Goal: Task Accomplishment & Management: Manage account settings

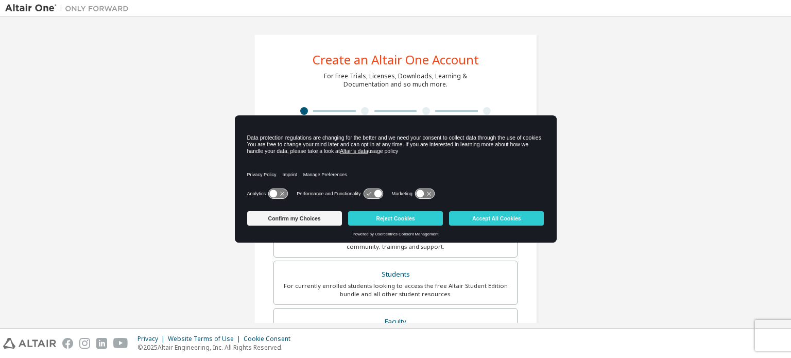
click at [281, 195] on icon at bounding box center [277, 194] width 19 height 10
click at [377, 192] on icon at bounding box center [378, 194] width 8 height 8
click at [427, 195] on icon at bounding box center [424, 194] width 19 height 10
click at [283, 220] on button "Confirm my Choices" at bounding box center [294, 218] width 95 height 14
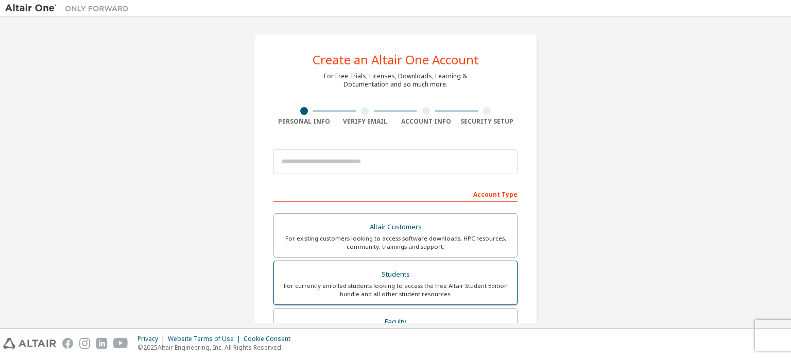
click at [353, 284] on div "For currently enrolled students looking to access the free Altair Student Editi…" at bounding box center [395, 290] width 231 height 16
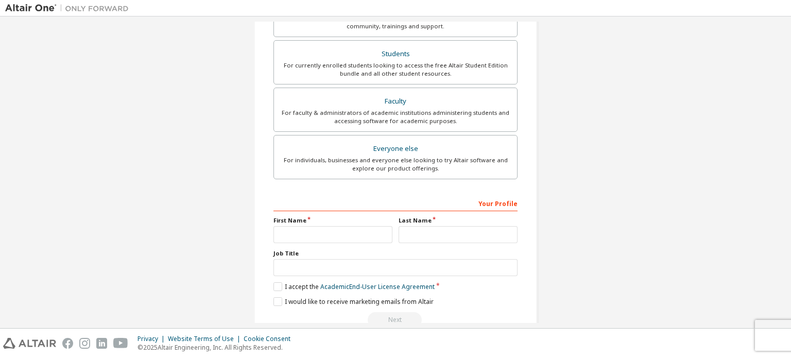
scroll to position [257, 0]
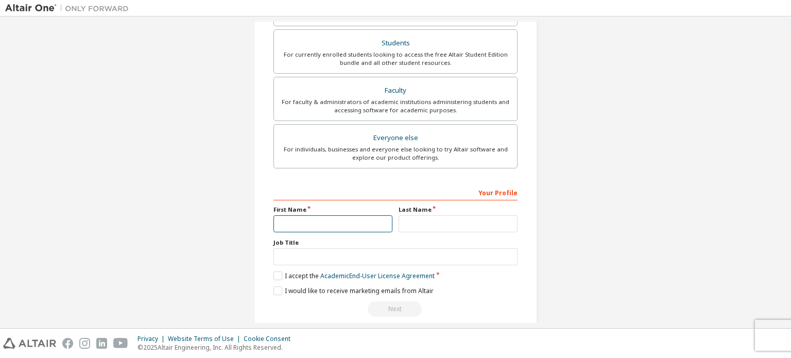
click at [341, 226] on input "text" at bounding box center [332, 223] width 119 height 17
type input "**********"
click at [419, 230] on div "**********" at bounding box center [395, 250] width 244 height 133
click at [419, 220] on input "text" at bounding box center [457, 223] width 119 height 17
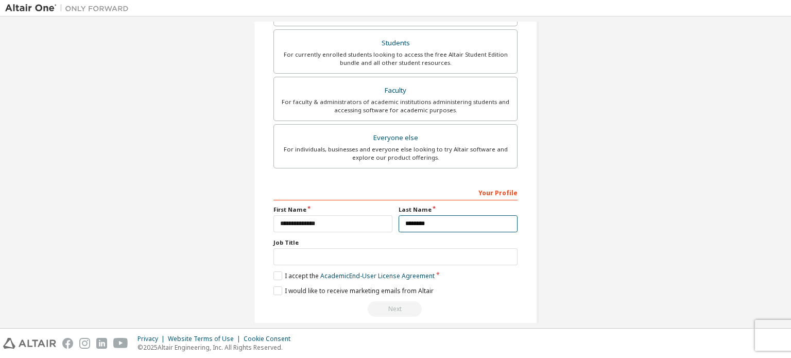
type input "********"
click at [379, 258] on input "text" at bounding box center [395, 256] width 244 height 17
type input "*******"
click at [279, 277] on label "I accept the Academic End-User License Agreement" at bounding box center [353, 275] width 161 height 9
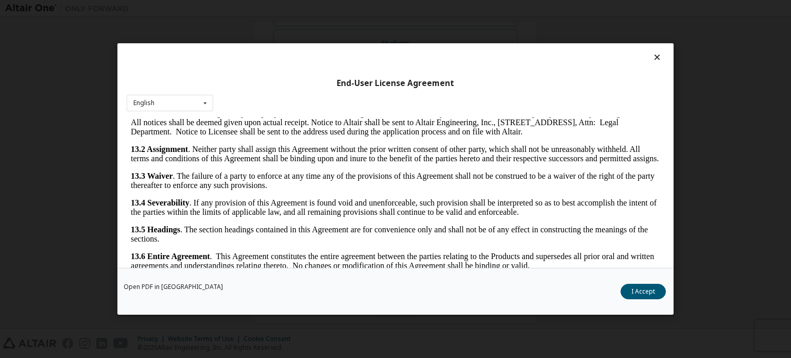
scroll to position [1676, 0]
click at [633, 290] on button "I Accept" at bounding box center [642, 291] width 45 height 15
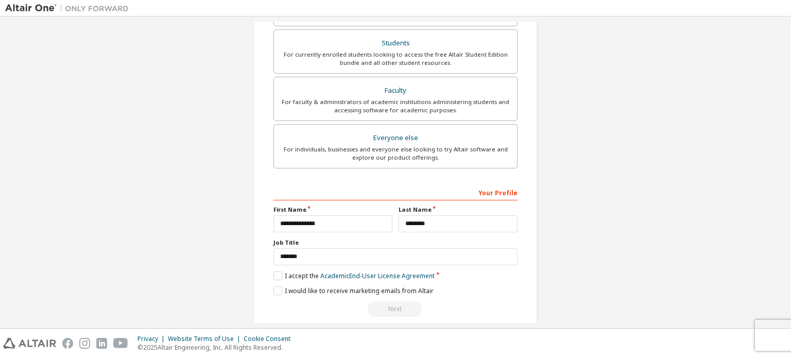
click at [276, 294] on div "**********" at bounding box center [395, 250] width 244 height 133
click at [277, 290] on label "I would like to receive marketing emails from Altair" at bounding box center [353, 290] width 160 height 9
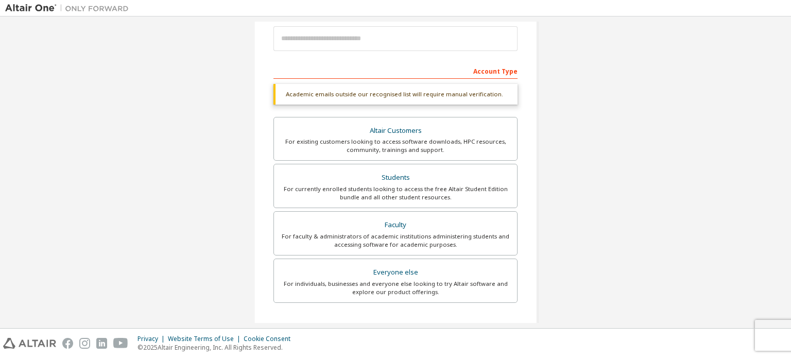
scroll to position [11, 0]
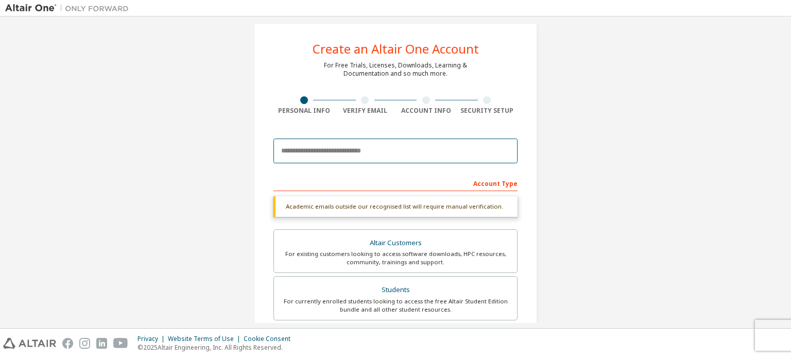
click at [339, 152] on input "email" at bounding box center [395, 150] width 244 height 25
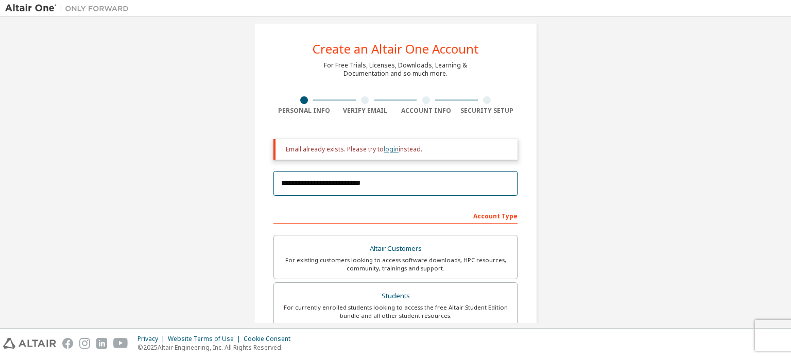
type input "**********"
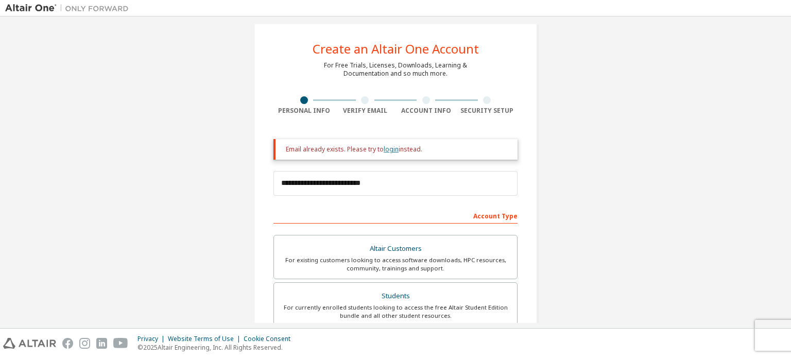
click at [389, 150] on link "login" at bounding box center [390, 149] width 15 height 9
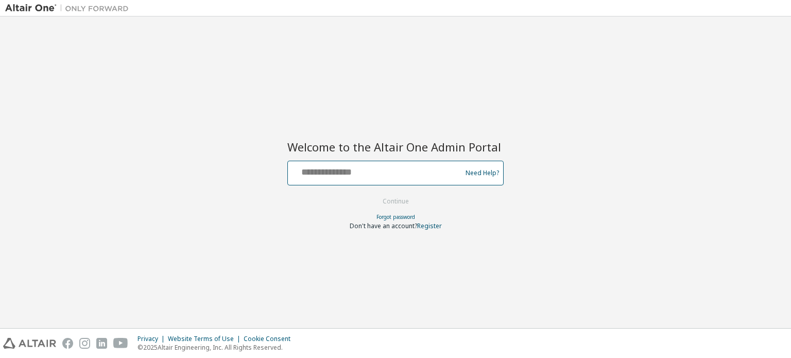
click at [344, 176] on input "text" at bounding box center [376, 170] width 168 height 15
type input "**********"
click at [384, 207] on button "Continue" at bounding box center [396, 201] width 48 height 15
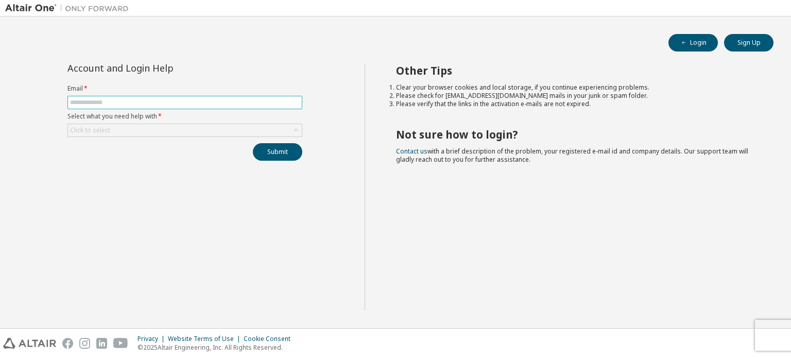
click at [81, 99] on input "text" at bounding box center [185, 102] width 230 height 8
click at [142, 100] on input "**********" at bounding box center [185, 102] width 230 height 8
type input "**********"
click at [145, 127] on div "Click to select" at bounding box center [185, 130] width 234 height 12
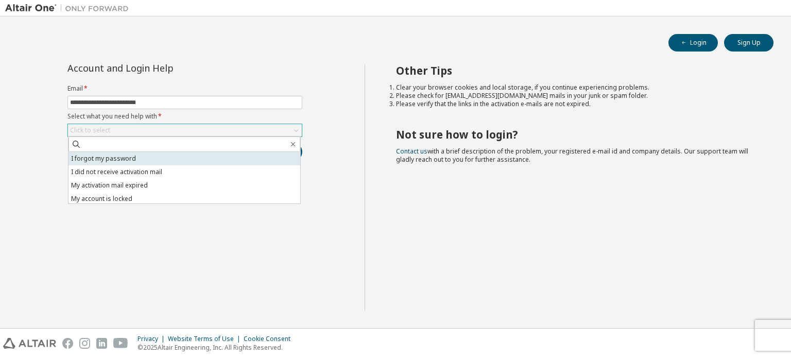
click at [124, 162] on li "I forgot my password" at bounding box center [184, 158] width 232 height 13
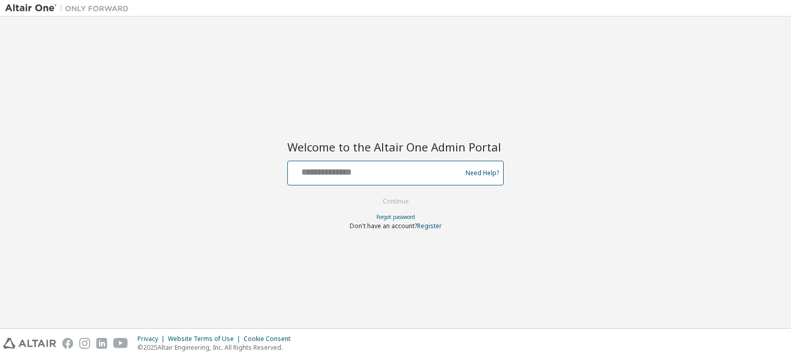
click at [326, 173] on input "text" at bounding box center [376, 170] width 168 height 15
type input "**********"
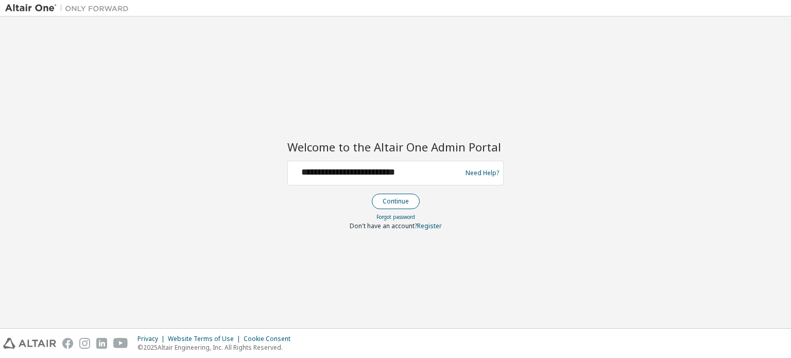
click at [382, 198] on button "Continue" at bounding box center [396, 201] width 48 height 15
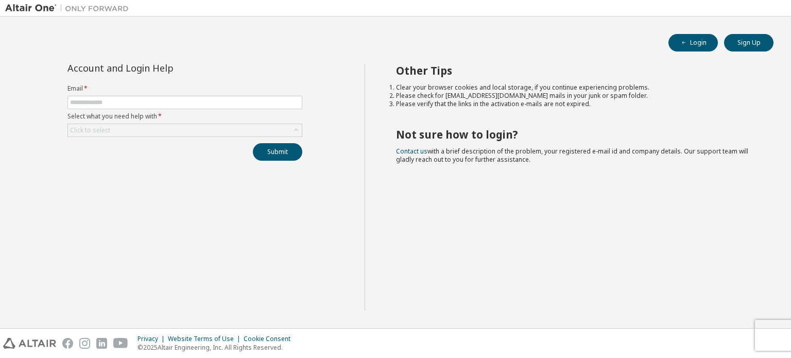
click at [100, 95] on form "Email * Select what you need help with * Click to select" at bounding box center [184, 110] width 235 height 52
click at [93, 109] on form "Email * Select what you need help with * Click to select" at bounding box center [184, 110] width 235 height 52
click at [93, 96] on span at bounding box center [184, 102] width 235 height 13
click at [92, 96] on span at bounding box center [184, 102] width 235 height 13
click at [92, 101] on input "text" at bounding box center [185, 102] width 230 height 8
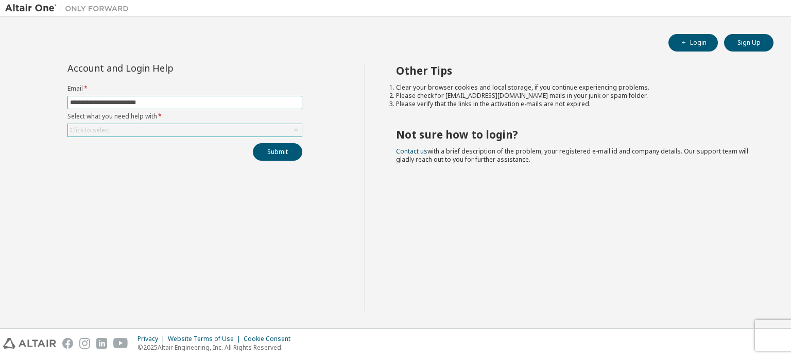
type input "**********"
click at [98, 131] on div "Click to select" at bounding box center [90, 130] width 40 height 8
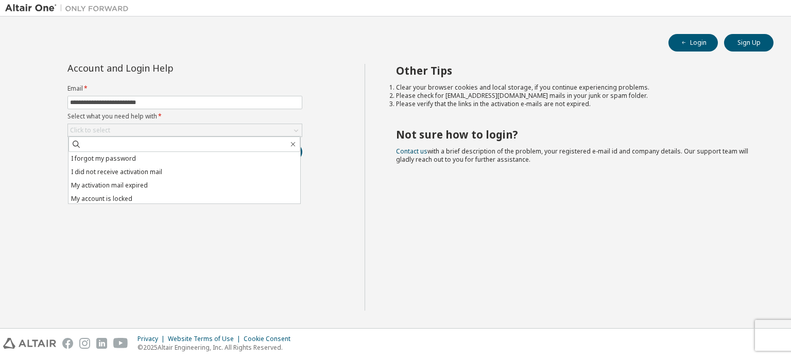
click at [49, 175] on div "**********" at bounding box center [184, 187] width 359 height 247
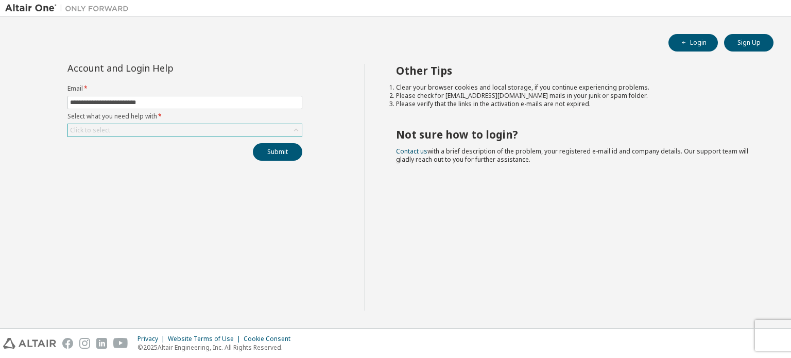
click at [111, 127] on div "Click to select" at bounding box center [185, 130] width 234 height 12
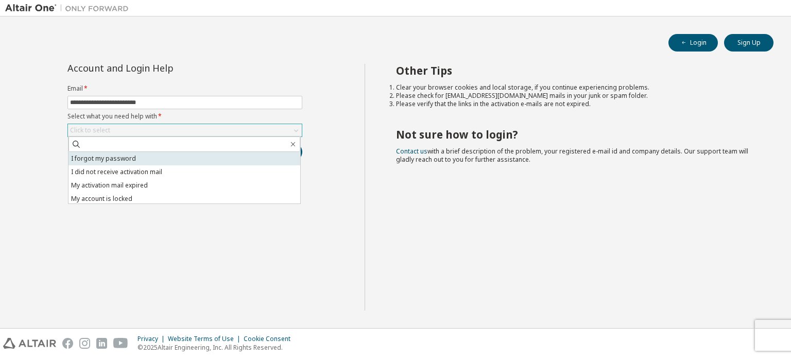
click at [103, 156] on li "I forgot my password" at bounding box center [184, 158] width 232 height 13
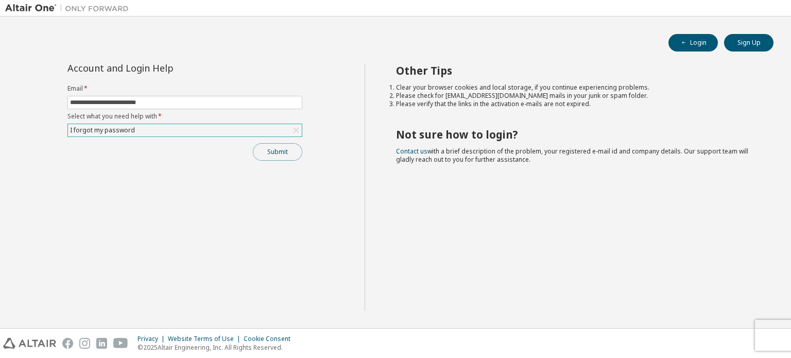
click at [284, 153] on button "Submit" at bounding box center [277, 151] width 49 height 17
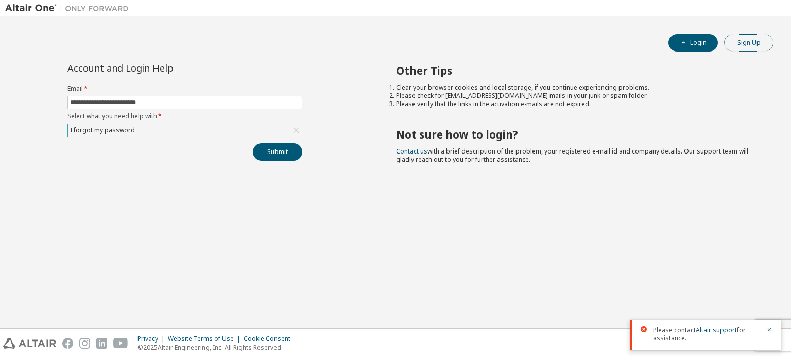
click at [744, 43] on button "Sign Up" at bounding box center [748, 42] width 49 height 17
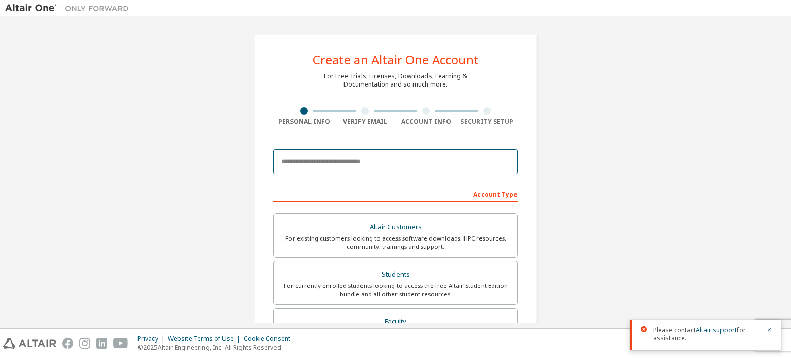
click at [357, 157] on input "email" at bounding box center [395, 161] width 244 height 25
type input "**"
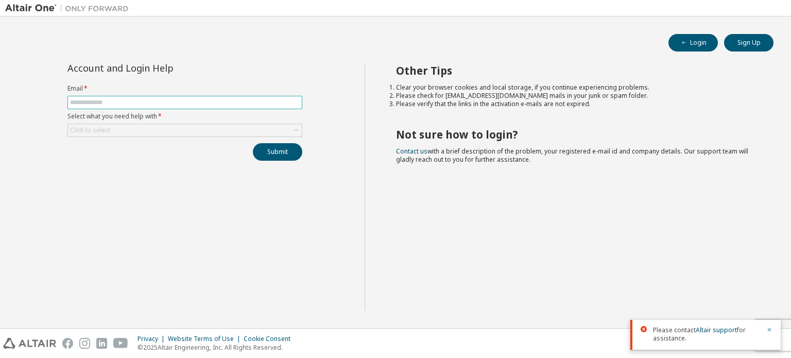
click at [88, 108] on span at bounding box center [184, 102] width 235 height 13
click at [86, 101] on input "text" at bounding box center [185, 102] width 230 height 8
type input "**********"
click at [105, 129] on div "Click to select" at bounding box center [90, 130] width 40 height 8
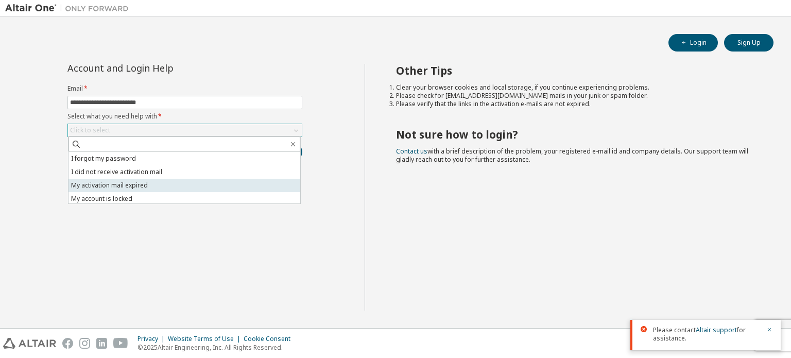
click at [111, 188] on li "My activation mail expired" at bounding box center [184, 185] width 232 height 13
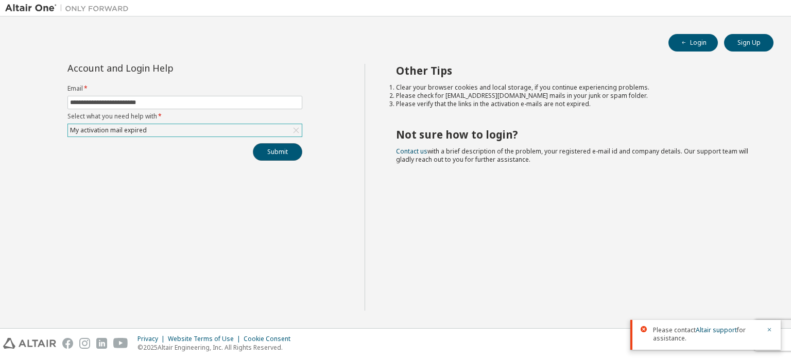
click at [274, 151] on button "Submit" at bounding box center [277, 151] width 49 height 17
click at [702, 333] on link "Altair support" at bounding box center [715, 329] width 41 height 9
click at [708, 332] on link "Altair support" at bounding box center [715, 329] width 41 height 9
click at [708, 330] on link "Altair support" at bounding box center [715, 329] width 41 height 9
click at [709, 328] on link "Altair support" at bounding box center [715, 329] width 41 height 9
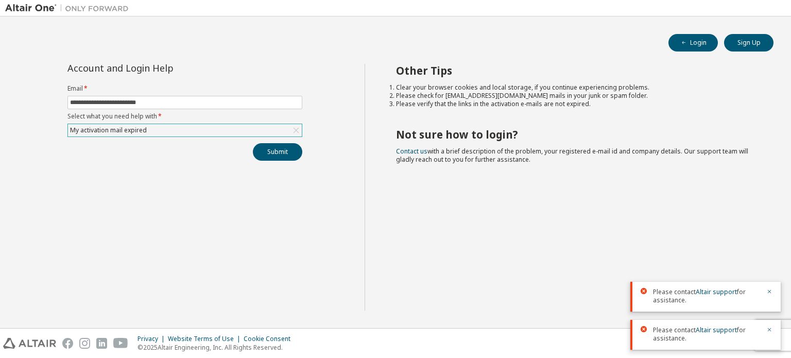
click at [570, 275] on div "Other Tips Clear your browser cookies and local storage, if you continue experi…" at bounding box center [575, 187] width 422 height 247
click at [729, 332] on link "Altair support" at bounding box center [715, 329] width 41 height 9
click at [722, 294] on link "Altair support" at bounding box center [715, 291] width 41 height 9
click at [179, 131] on div "My activation mail expired" at bounding box center [185, 130] width 234 height 12
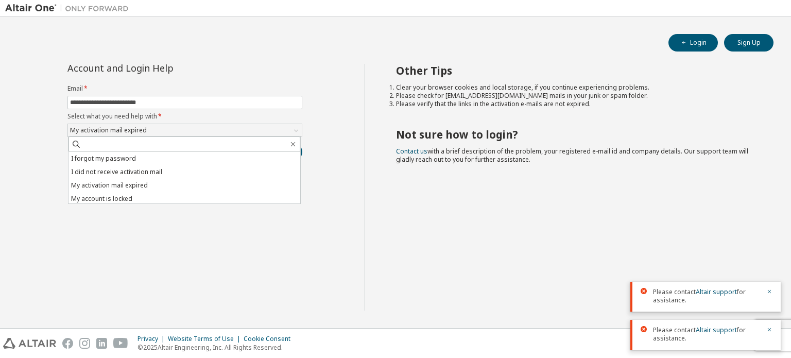
click at [331, 43] on div "Login Sign Up" at bounding box center [395, 42] width 756 height 17
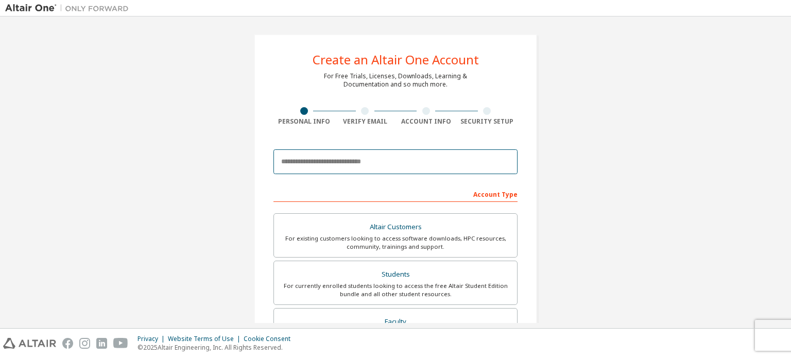
click at [334, 164] on input "email" at bounding box center [395, 161] width 244 height 25
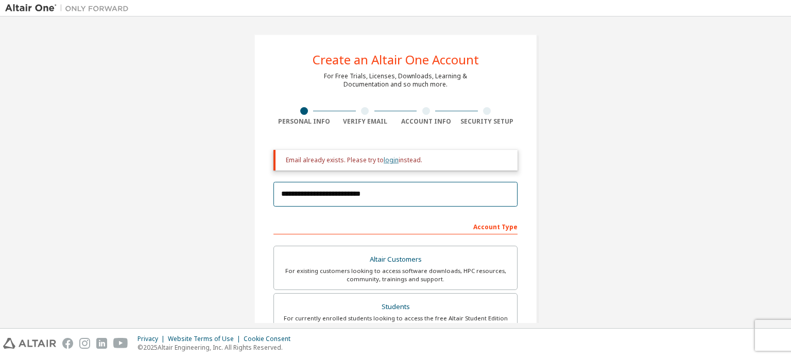
type input "**********"
click at [390, 161] on link "login" at bounding box center [390, 159] width 15 height 9
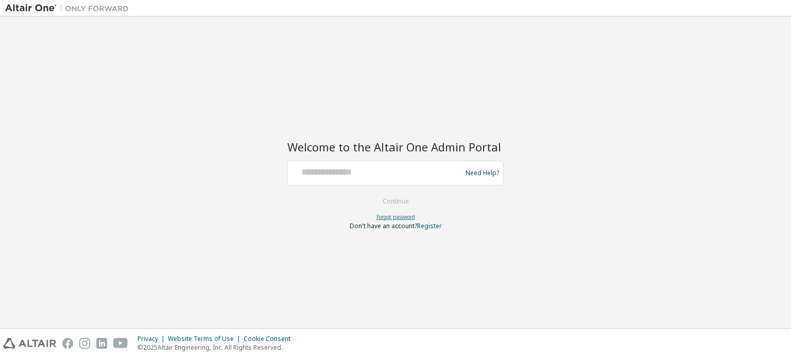
click at [393, 213] on link "Forgot password" at bounding box center [395, 216] width 39 height 7
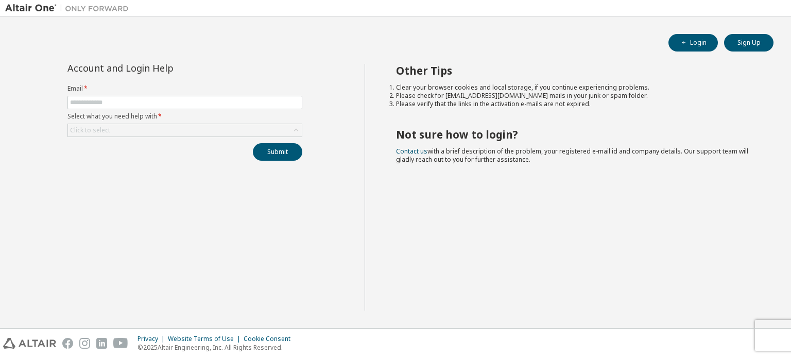
click at [8, 8] on img at bounding box center [69, 8] width 129 height 10
click at [151, 104] on input "text" at bounding box center [185, 102] width 230 height 8
type input "**********"
click at [178, 130] on div "Click to select" at bounding box center [185, 130] width 234 height 12
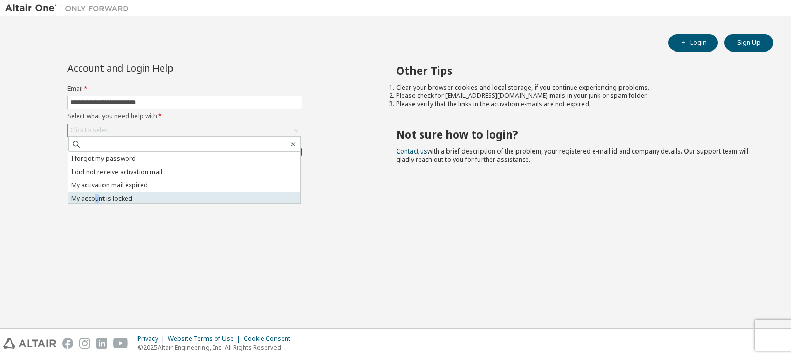
click at [99, 198] on ul "I forgot my password I did not receive activation mail My activation mail expir…" at bounding box center [184, 177] width 232 height 51
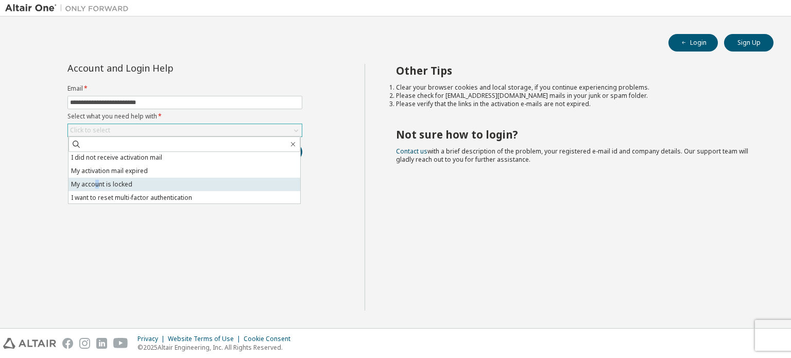
scroll to position [29, 0]
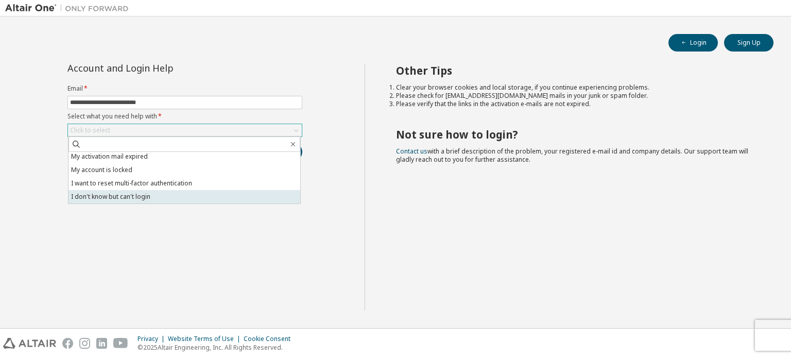
click at [140, 193] on li "I don't know but can't login" at bounding box center [184, 196] width 232 height 13
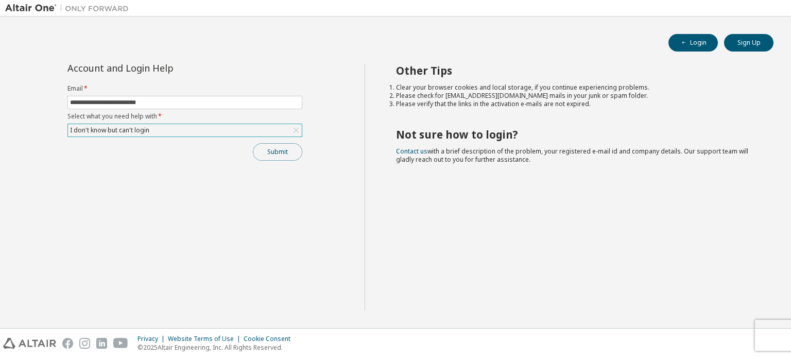
click at [269, 159] on button "Submit" at bounding box center [277, 151] width 49 height 17
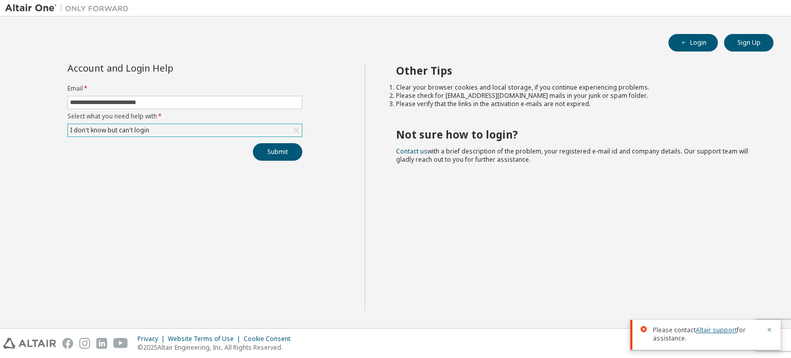
click at [707, 332] on link "Altair support" at bounding box center [715, 329] width 41 height 9
click at [713, 331] on link "Altair support" at bounding box center [715, 329] width 41 height 9
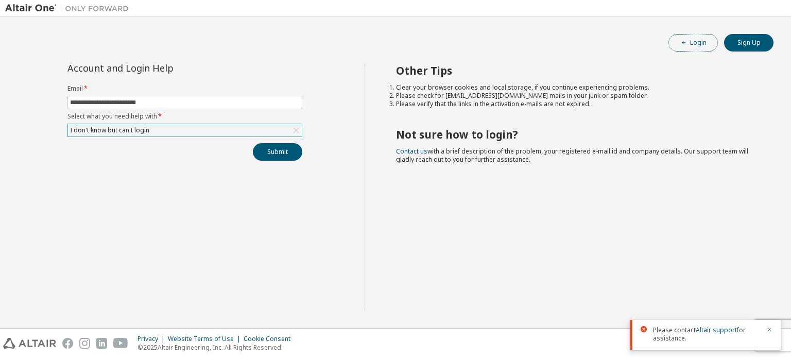
click at [710, 39] on button "Login" at bounding box center [692, 42] width 49 height 17
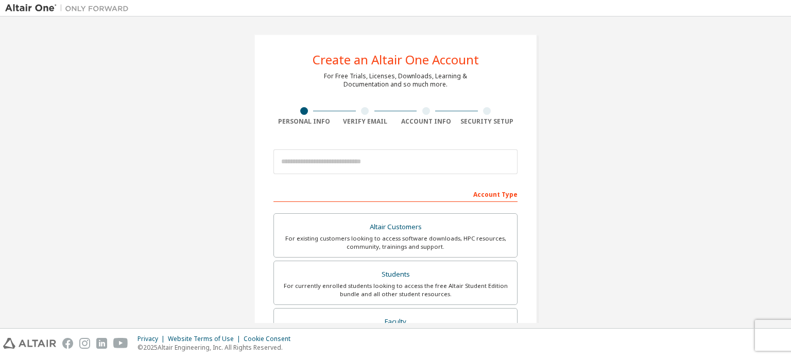
click at [328, 163] on input "email" at bounding box center [395, 161] width 244 height 25
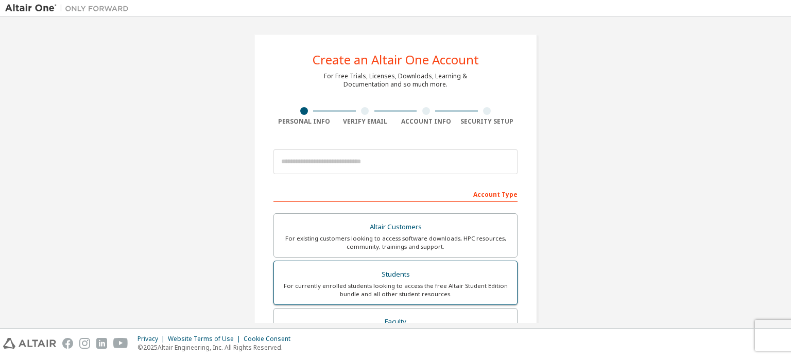
click at [370, 269] on div "Students" at bounding box center [395, 274] width 231 height 14
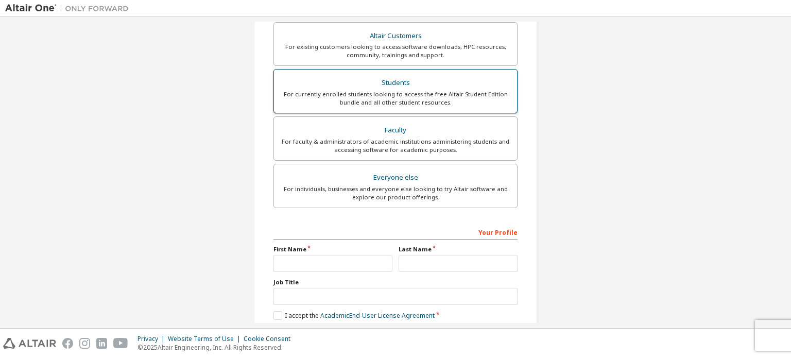
scroll to position [257, 0]
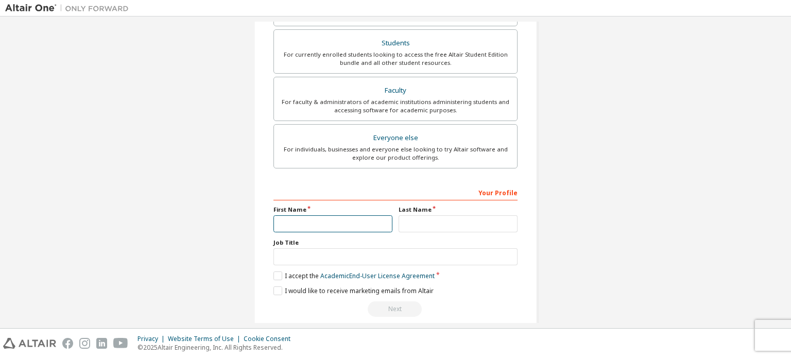
click at [339, 225] on input "text" at bounding box center [332, 223] width 119 height 17
type input "**********"
click at [436, 224] on input "text" at bounding box center [457, 223] width 119 height 17
type input "********"
click at [430, 252] on input "text" at bounding box center [395, 256] width 244 height 17
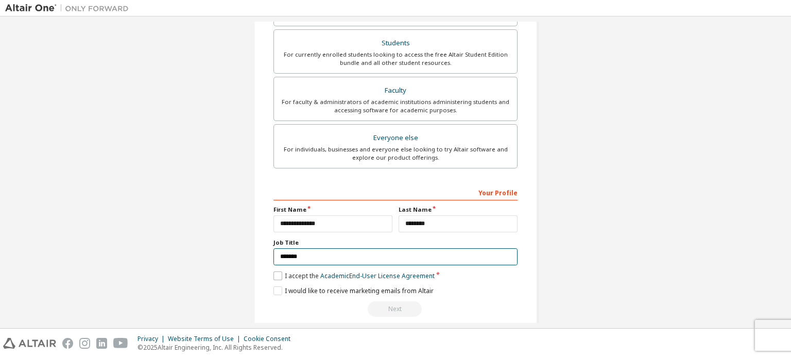
type input "*******"
click at [276, 273] on label "I accept the Academic End-User License Agreement" at bounding box center [353, 275] width 161 height 9
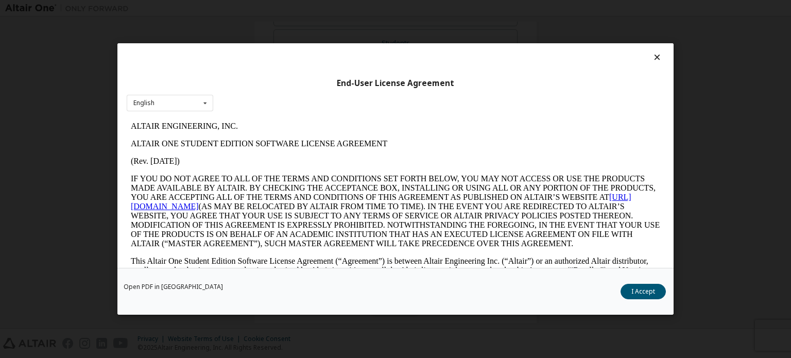
scroll to position [0, 0]
click at [633, 296] on button "I Accept" at bounding box center [642, 291] width 45 height 15
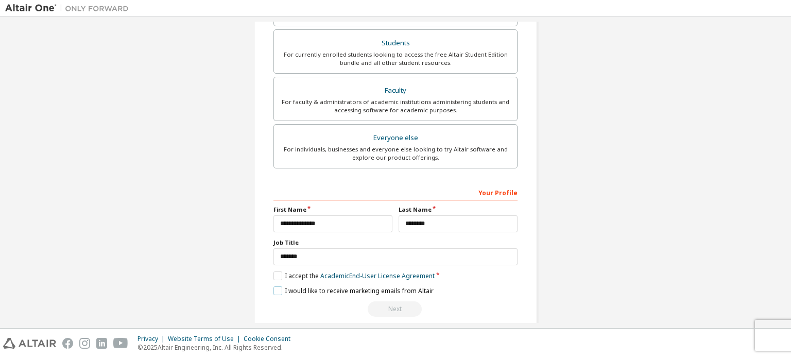
click at [278, 289] on label "I would like to receive marketing emails from Altair" at bounding box center [353, 290] width 160 height 9
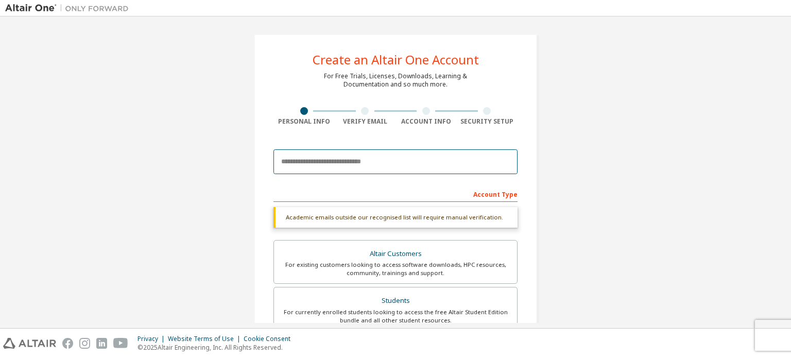
click at [315, 164] on input "email" at bounding box center [395, 161] width 244 height 25
type input "*"
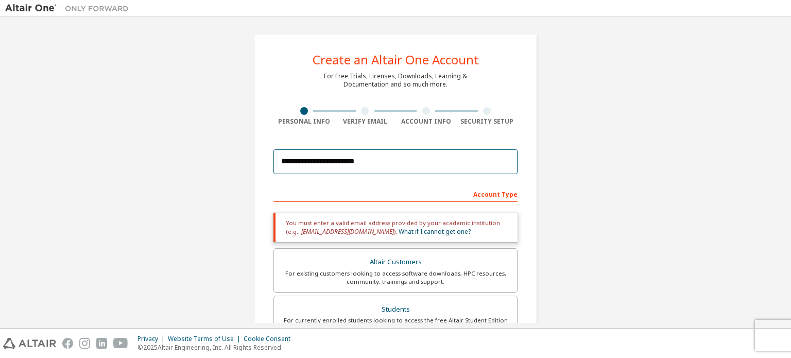
drag, startPoint x: 383, startPoint y: 163, endPoint x: 368, endPoint y: 158, distance: 15.8
click at [368, 158] on input "**********" at bounding box center [395, 161] width 244 height 25
drag, startPoint x: 345, startPoint y: 162, endPoint x: 385, endPoint y: 163, distance: 40.2
click at [381, 162] on input "**********" at bounding box center [395, 161] width 244 height 25
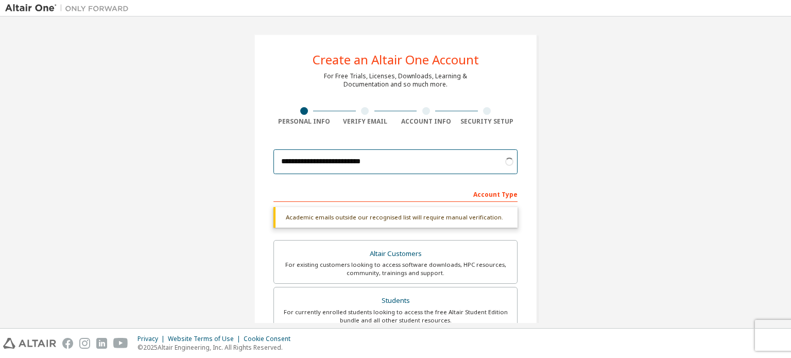
type input "**********"
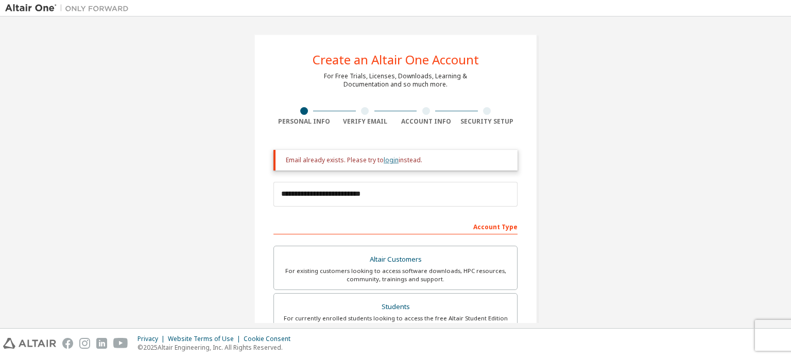
click at [387, 162] on link "login" at bounding box center [390, 159] width 15 height 9
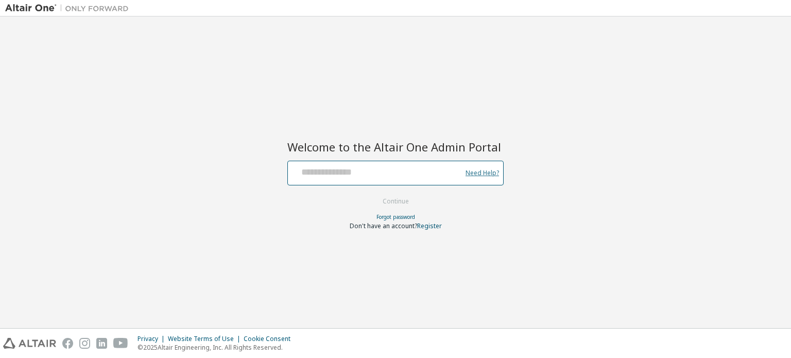
click at [481, 172] on link "Need Help?" at bounding box center [481, 172] width 33 height 1
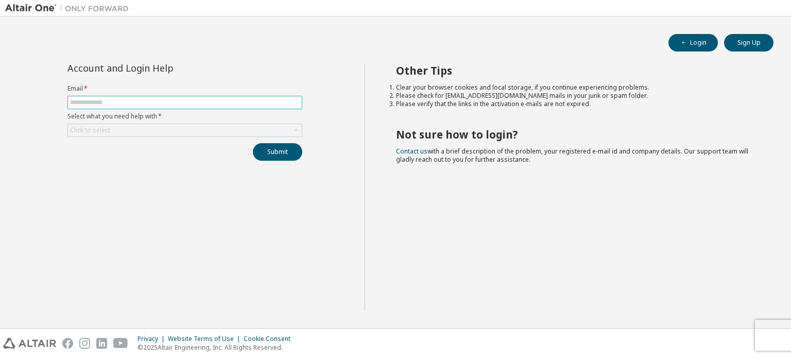
click at [222, 104] on input "text" at bounding box center [185, 102] width 230 height 8
type input "**********"
click at [220, 125] on div "Click to select" at bounding box center [185, 130] width 234 height 12
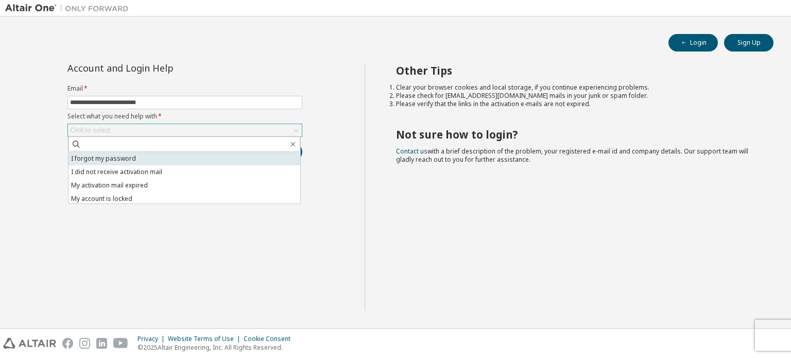
click at [81, 160] on li "I forgot my password" at bounding box center [184, 158] width 232 height 13
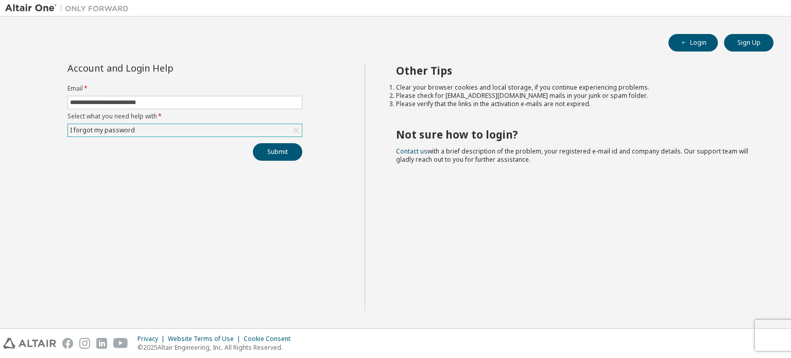
click at [302, 149] on div "**********" at bounding box center [184, 112] width 247 height 97
click at [287, 150] on button "Submit" at bounding box center [277, 151] width 49 height 17
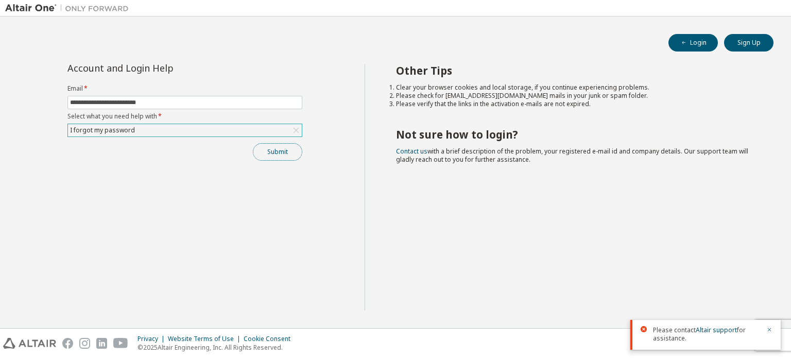
click at [267, 153] on button "Submit" at bounding box center [277, 151] width 49 height 17
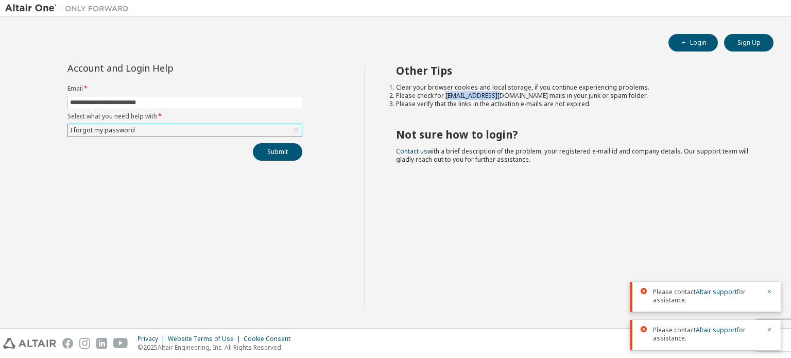
drag, startPoint x: 445, startPoint y: 99, endPoint x: 499, endPoint y: 96, distance: 54.1
click at [499, 96] on li "Please check for [EMAIL_ADDRESS][DOMAIN_NAME] mails in your junk or spam folder." at bounding box center [575, 96] width 359 height 8
copy li "noreply@okta.com"
click at [292, 143] on button "Submit" at bounding box center [277, 151] width 49 height 17
click at [706, 333] on link "Altair support" at bounding box center [715, 329] width 41 height 9
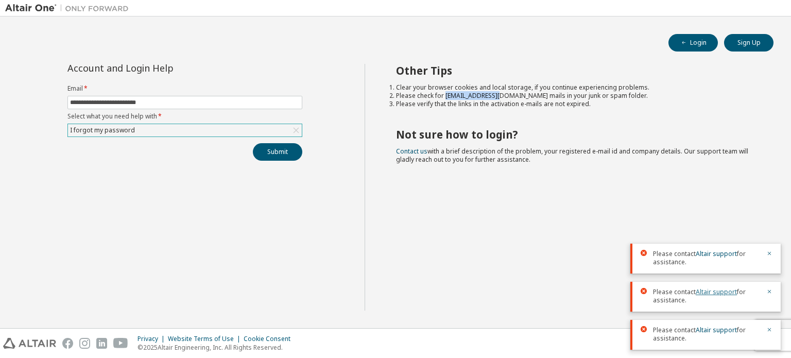
click at [706, 333] on div "Please contact Altair support for assistance. Please contact Altair support for…" at bounding box center [705, 292] width 150 height 114
click at [706, 333] on link "Altair support" at bounding box center [715, 329] width 41 height 9
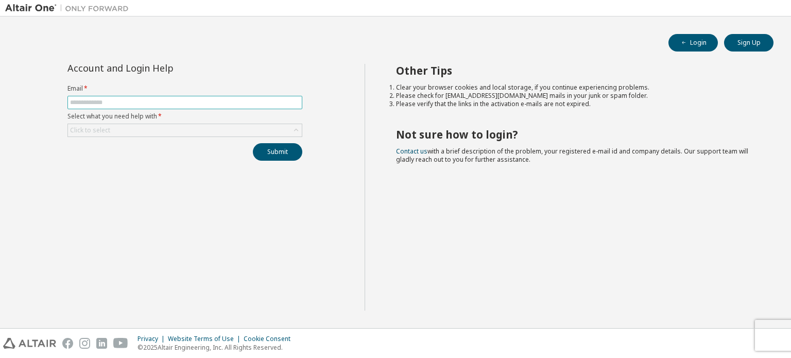
click at [227, 106] on input "text" at bounding box center [185, 102] width 230 height 8
click at [131, 102] on input "text" at bounding box center [185, 102] width 230 height 8
type input "**********"
click at [137, 131] on div "Click to select" at bounding box center [185, 130] width 234 height 12
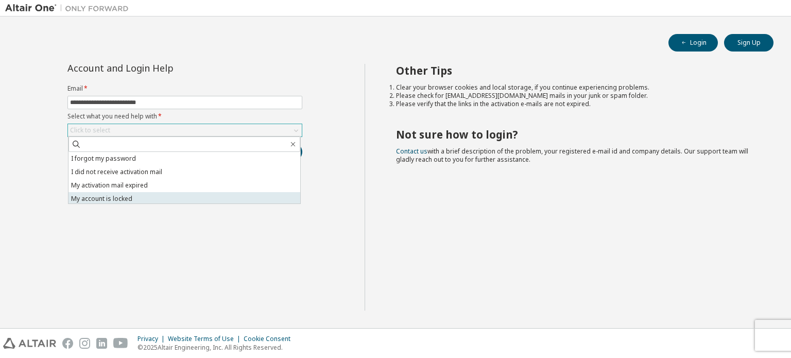
scroll to position [29, 0]
click at [103, 200] on li "I don't know but can't login" at bounding box center [184, 196] width 232 height 13
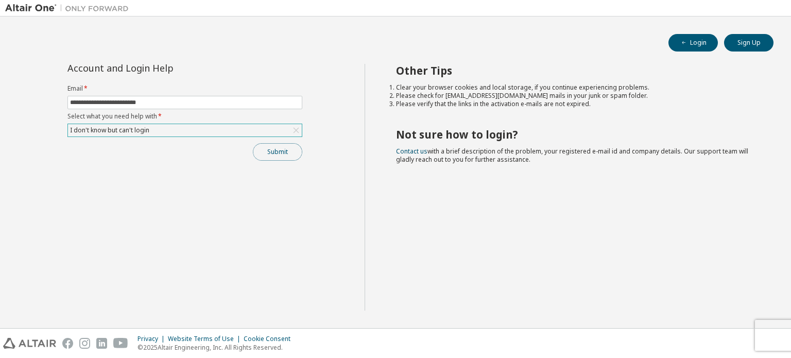
click at [273, 149] on button "Submit" at bounding box center [277, 151] width 49 height 17
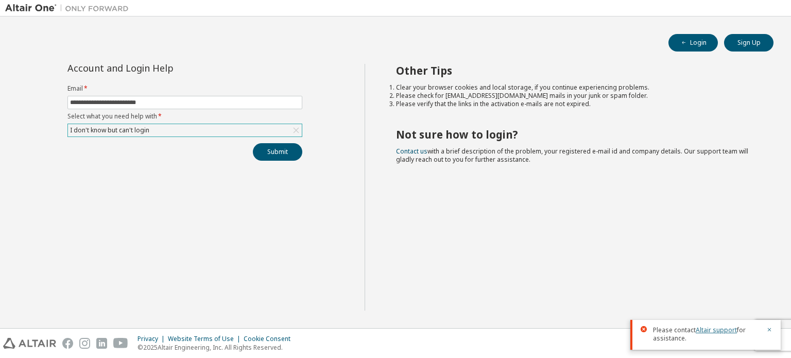
click at [728, 333] on link "Altair support" at bounding box center [715, 329] width 41 height 9
click at [727, 331] on link "Altair support" at bounding box center [715, 329] width 41 height 9
click at [717, 332] on link "Altair support" at bounding box center [715, 329] width 41 height 9
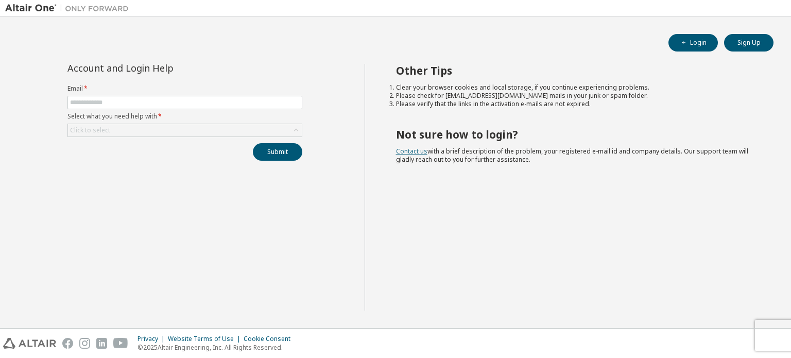
click at [420, 153] on link "Contact us" at bounding box center [411, 151] width 31 height 9
click at [422, 153] on link "Contact us" at bounding box center [411, 151] width 31 height 9
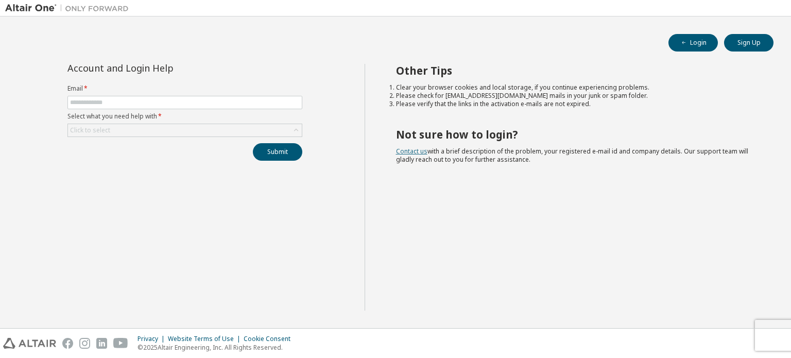
click at [422, 153] on link "Contact us" at bounding box center [411, 151] width 31 height 9
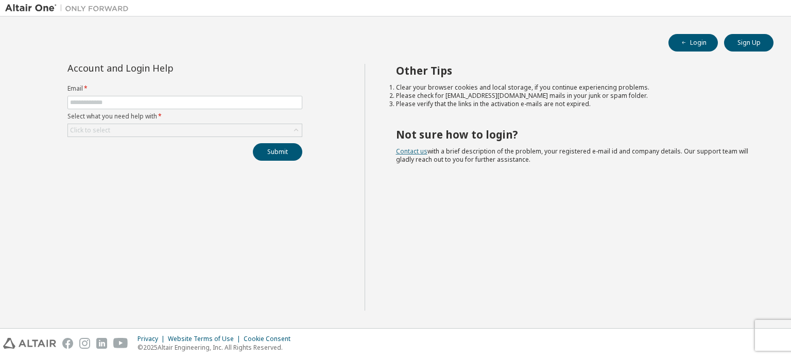
click at [422, 153] on link "Contact us" at bounding box center [411, 151] width 31 height 9
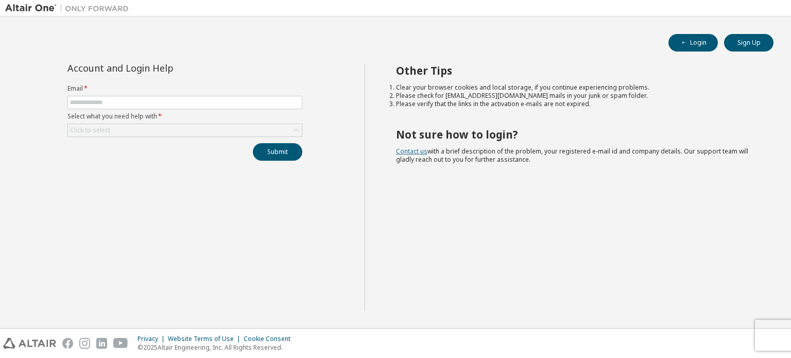
click at [422, 153] on link "Contact us" at bounding box center [411, 151] width 31 height 9
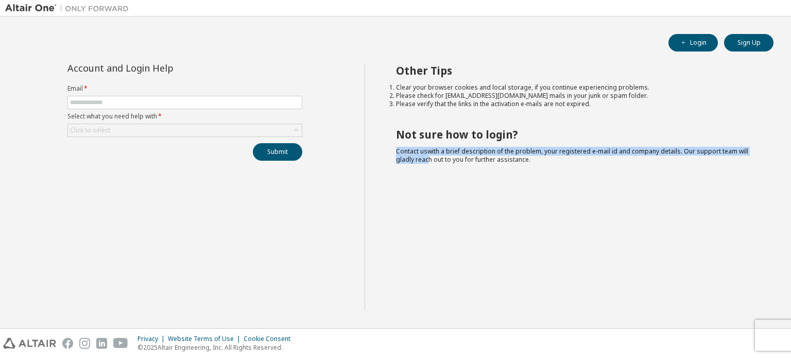
drag, startPoint x: 403, startPoint y: 153, endPoint x: 424, endPoint y: 156, distance: 20.7
click at [424, 156] on div "Other Tips Clear your browser cookies and local storage, if you continue experi…" at bounding box center [575, 187] width 422 height 247
click at [420, 155] on span "Contact us with a brief description of the problem, your registered e-mail id a…" at bounding box center [572, 155] width 352 height 17
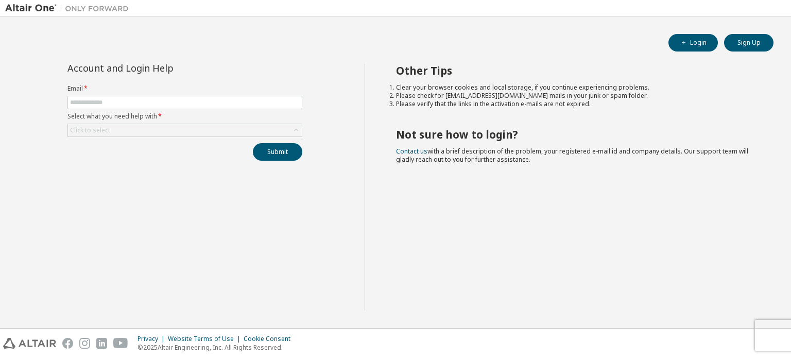
click at [91, 15] on div at bounding box center [67, 8] width 134 height 16
click at [15, 8] on img at bounding box center [69, 8] width 129 height 10
click at [126, 97] on span at bounding box center [184, 102] width 235 height 13
click at [126, 98] on input "text" at bounding box center [185, 102] width 230 height 8
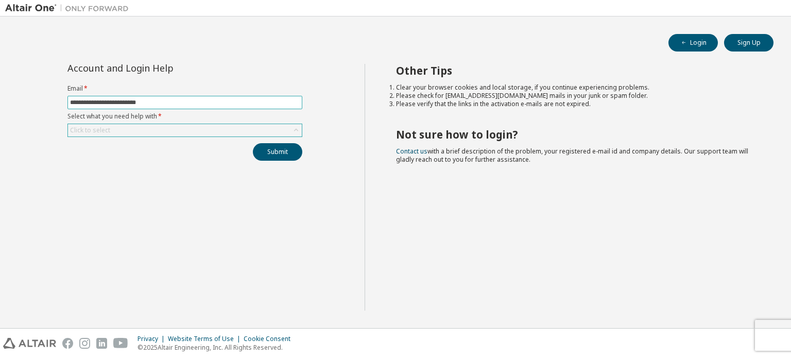
type input "**********"
click at [108, 126] on div "Click to select" at bounding box center [90, 130] width 40 height 8
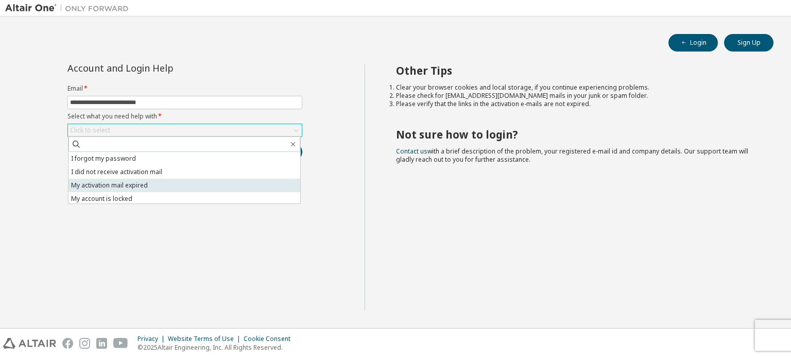
scroll to position [29, 0]
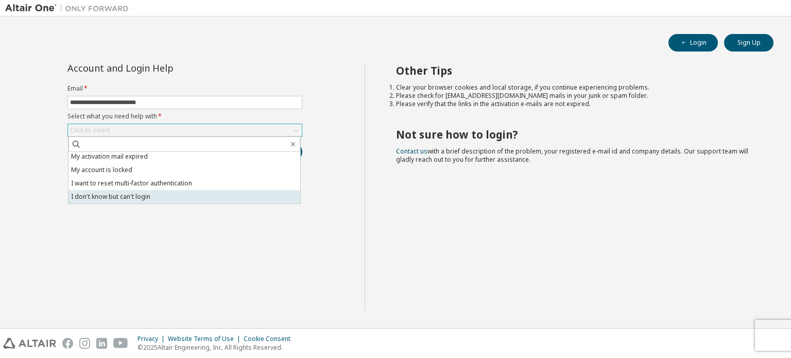
click at [114, 199] on li "I don't know but can't login" at bounding box center [184, 196] width 232 height 13
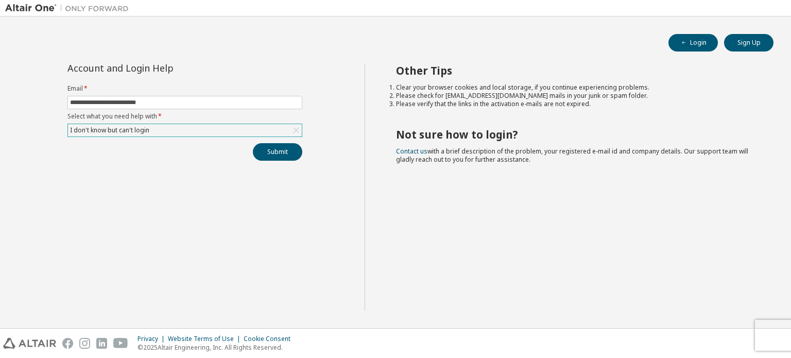
click at [128, 130] on div "I don't know but can't login" at bounding box center [109, 130] width 82 height 11
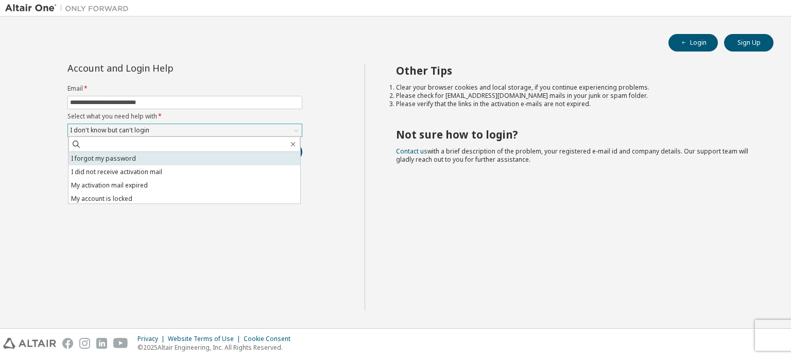
click at [116, 155] on li "I forgot my password" at bounding box center [184, 158] width 232 height 13
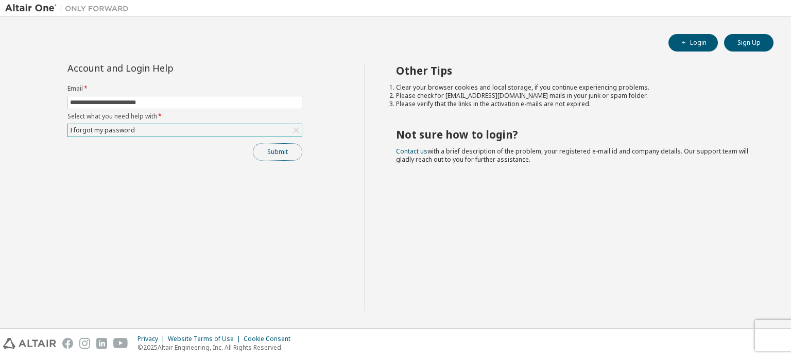
click at [274, 158] on button "Submit" at bounding box center [277, 151] width 49 height 17
click at [768, 331] on div "Privacy Website Terms of Use Cookie Consent © 2025 Altair Engineering, Inc. All…" at bounding box center [395, 342] width 791 height 29
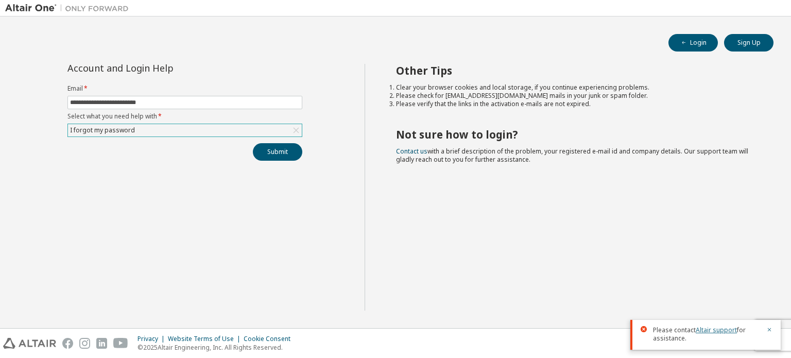
click at [713, 326] on link "Altair support" at bounding box center [715, 329] width 41 height 9
click at [196, 135] on div "I forgot my password" at bounding box center [185, 130] width 234 height 12
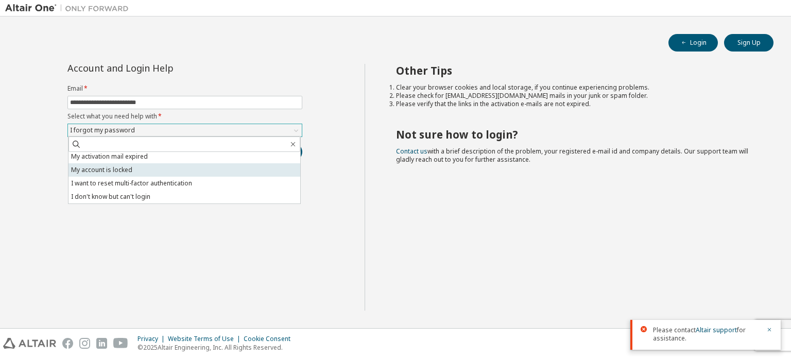
click at [118, 174] on li "My account is locked" at bounding box center [184, 169] width 232 height 13
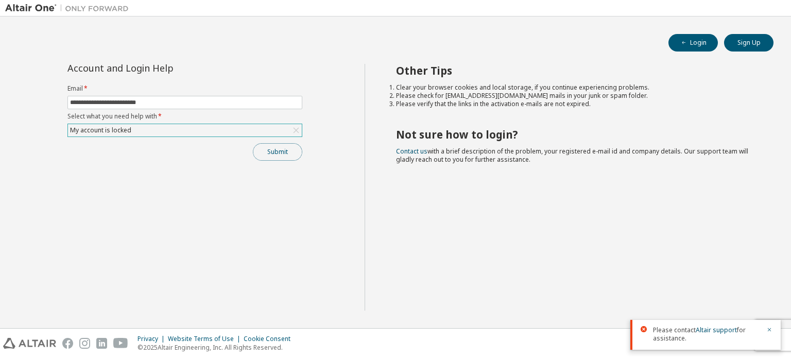
click at [264, 157] on button "Submit" at bounding box center [277, 151] width 49 height 17
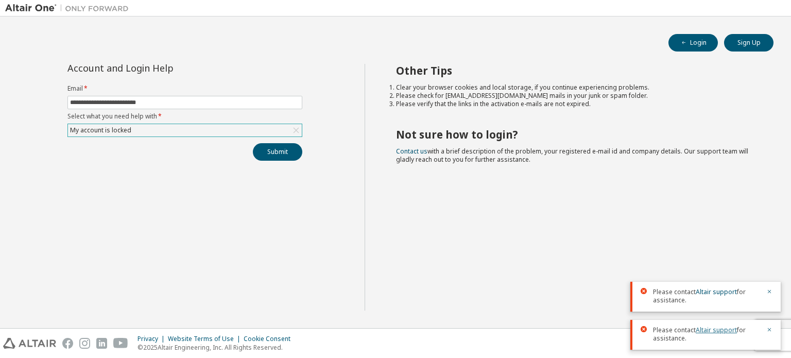
click at [710, 329] on link "Altair support" at bounding box center [715, 329] width 41 height 9
click at [705, 329] on link "Altair support" at bounding box center [715, 329] width 41 height 9
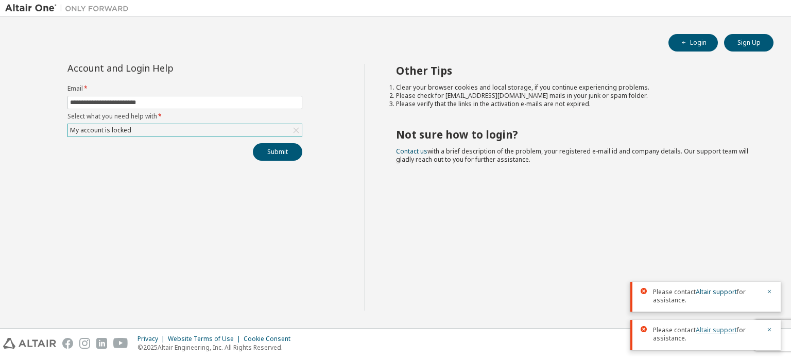
click at [705, 329] on link "Altair support" at bounding box center [715, 329] width 41 height 9
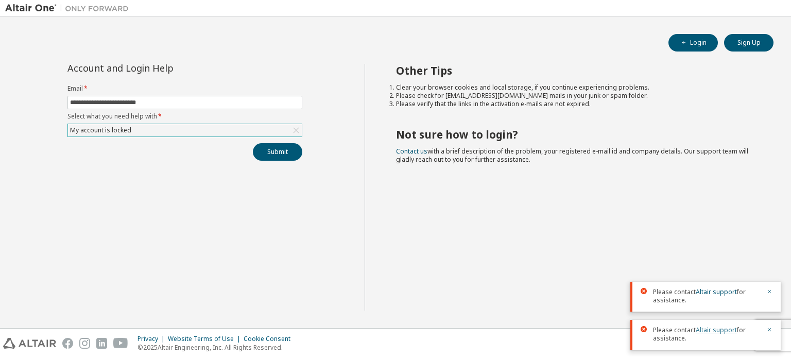
click at [705, 329] on link "Altair support" at bounding box center [715, 329] width 41 height 9
click at [707, 290] on link "Altair support" at bounding box center [715, 291] width 41 height 9
click at [711, 294] on link "Altair support" at bounding box center [715, 291] width 41 height 9
click at [713, 294] on link "Altair support" at bounding box center [715, 291] width 41 height 9
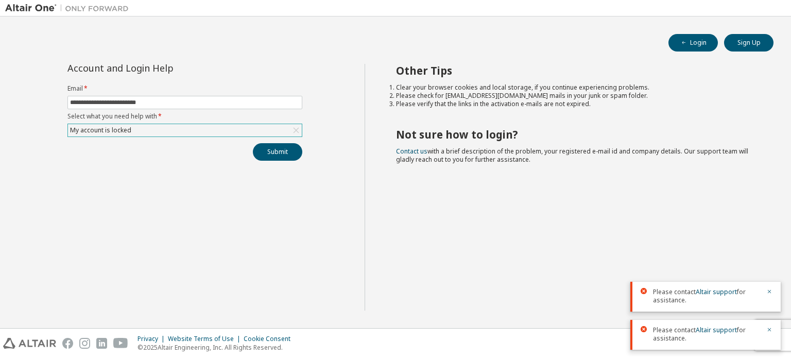
click at [78, 8] on img at bounding box center [69, 8] width 129 height 10
click at [42, 6] on img at bounding box center [69, 8] width 129 height 10
drag, startPoint x: 26, startPoint y: 0, endPoint x: 377, endPoint y: 107, distance: 367.0
click at [377, 107] on div "Other Tips Clear your browser cookies and local storage, if you continue experi…" at bounding box center [575, 187] width 422 height 247
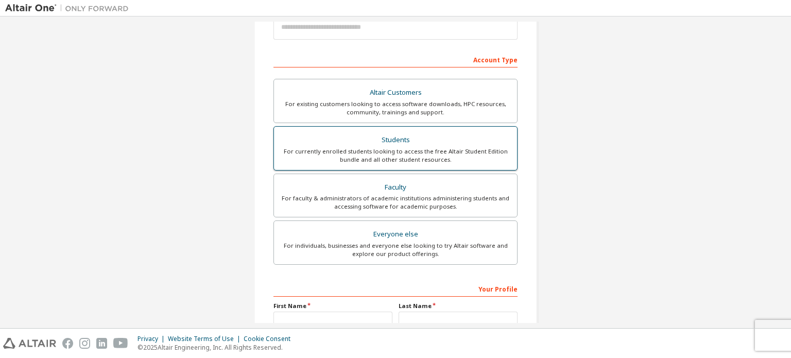
scroll to position [154, 0]
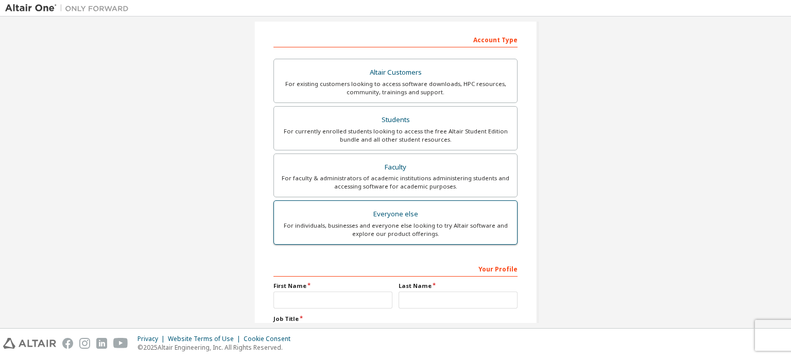
click at [328, 230] on div "For individuals, businesses and everyone else looking to try Altair software an…" at bounding box center [395, 229] width 231 height 16
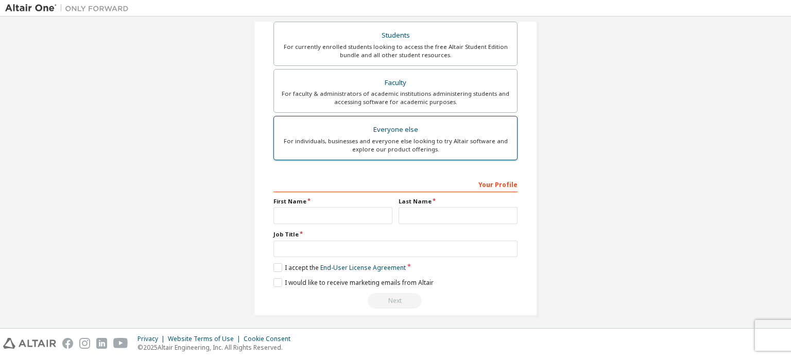
scroll to position [241, 0]
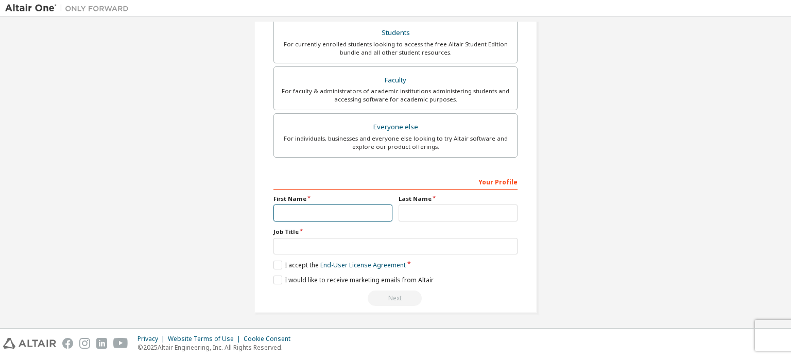
click at [332, 218] on input "text" at bounding box center [332, 212] width 119 height 17
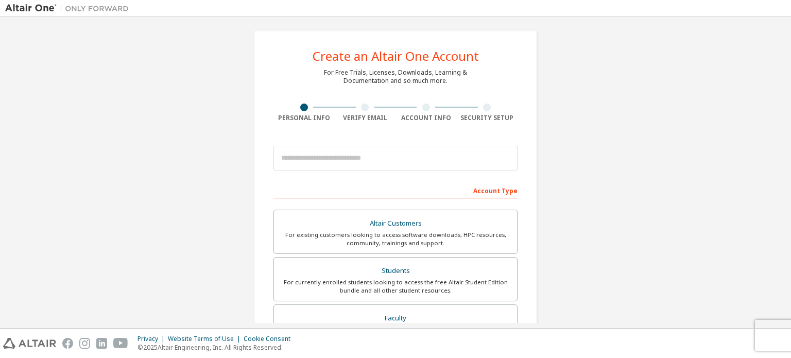
scroll to position [0, 0]
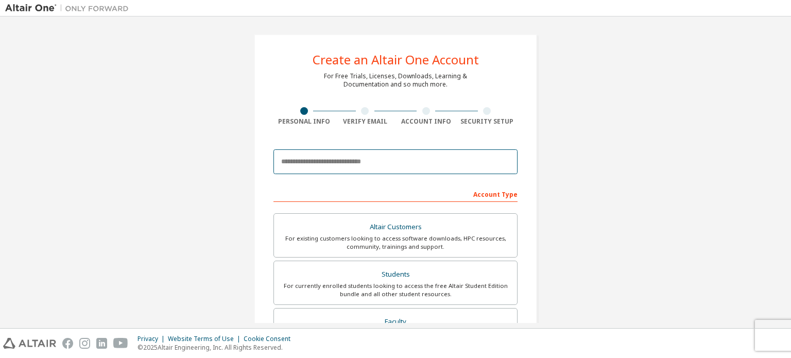
click at [315, 161] on input "email" at bounding box center [395, 161] width 244 height 25
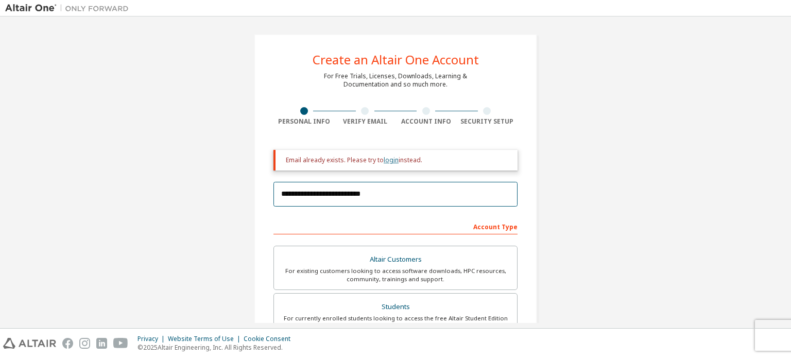
type input "**********"
click at [389, 162] on link "login" at bounding box center [390, 159] width 15 height 9
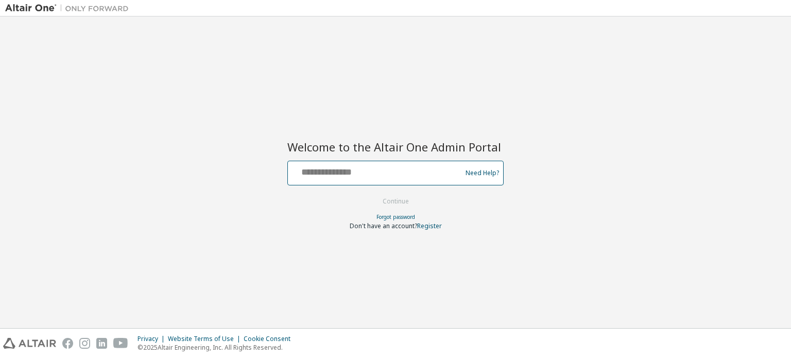
click at [396, 171] on input "text" at bounding box center [376, 170] width 168 height 15
click at [398, 219] on link "Forgot password" at bounding box center [395, 216] width 39 height 7
click at [407, 179] on div at bounding box center [376, 173] width 168 height 20
click at [403, 172] on input "text" at bounding box center [376, 170] width 168 height 15
type input "**********"
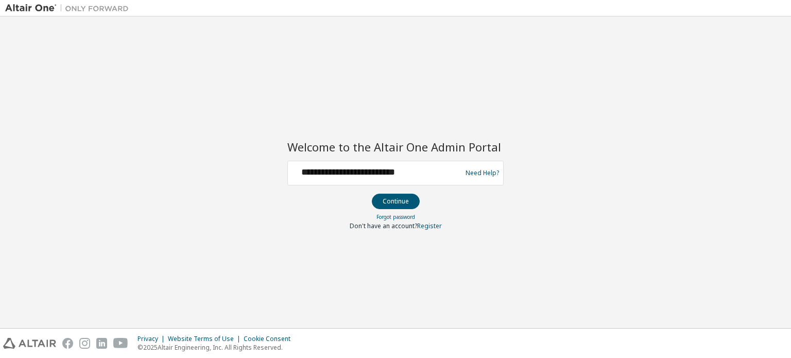
click at [411, 195] on button "Continue" at bounding box center [396, 201] width 48 height 15
